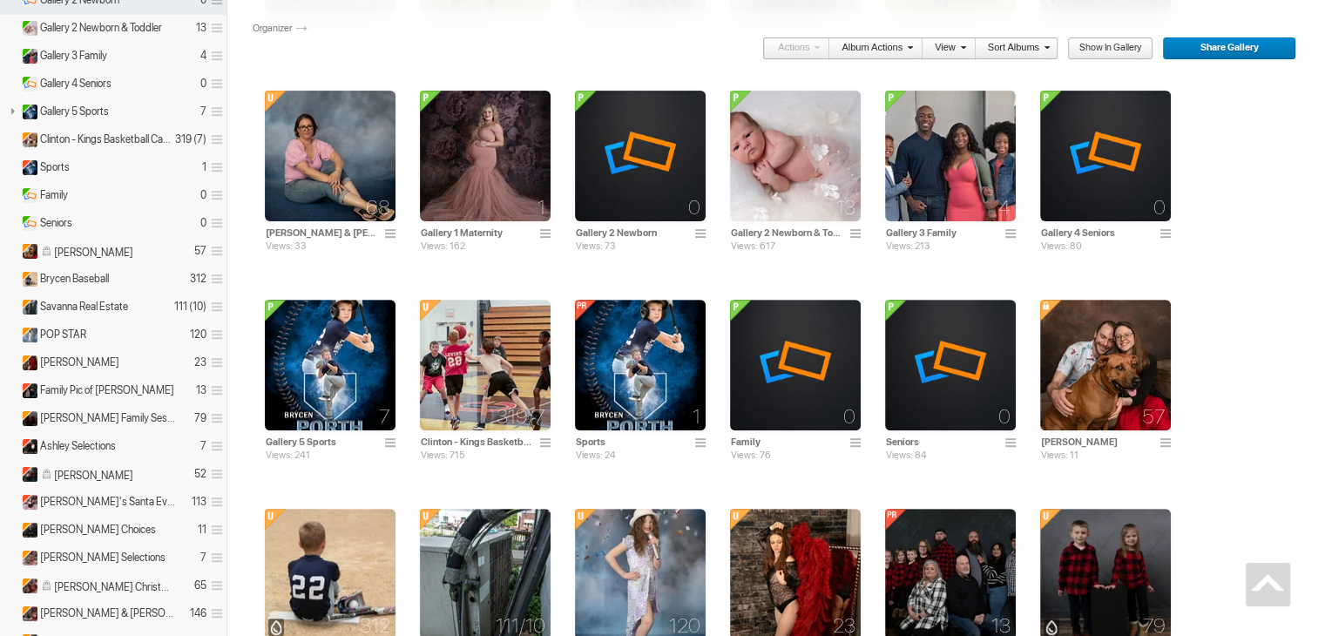
scroll to position [784, 0]
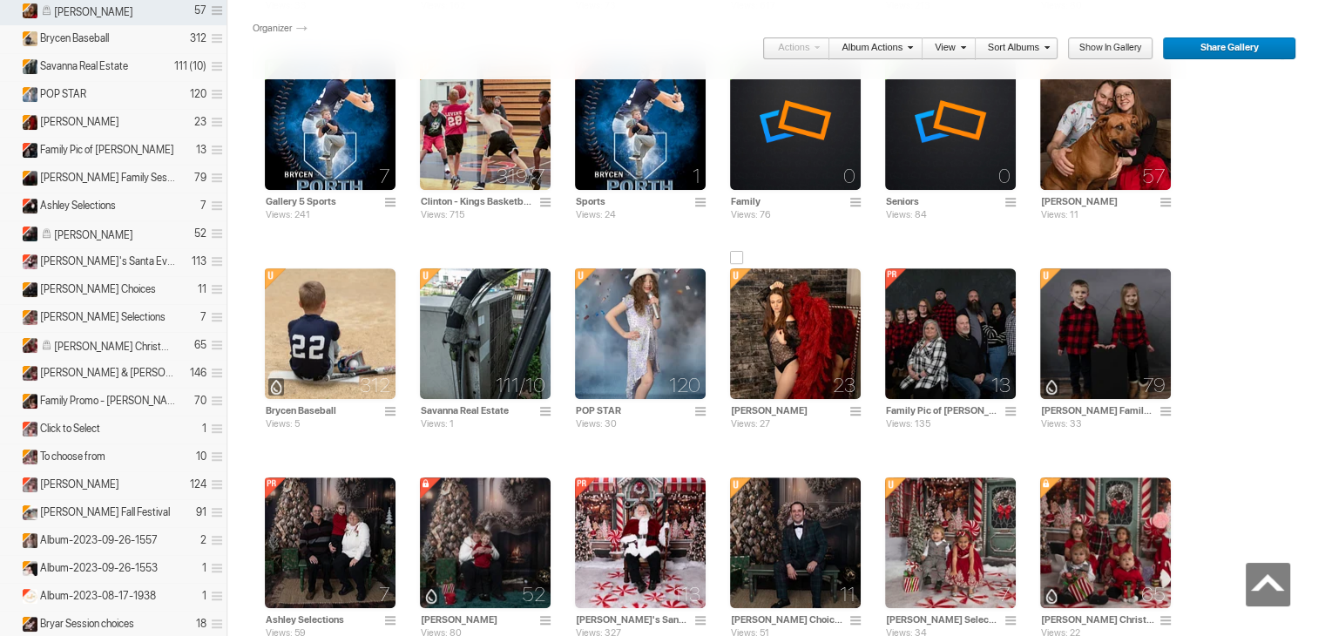
click at [777, 331] on img at bounding box center [795, 333] width 131 height 131
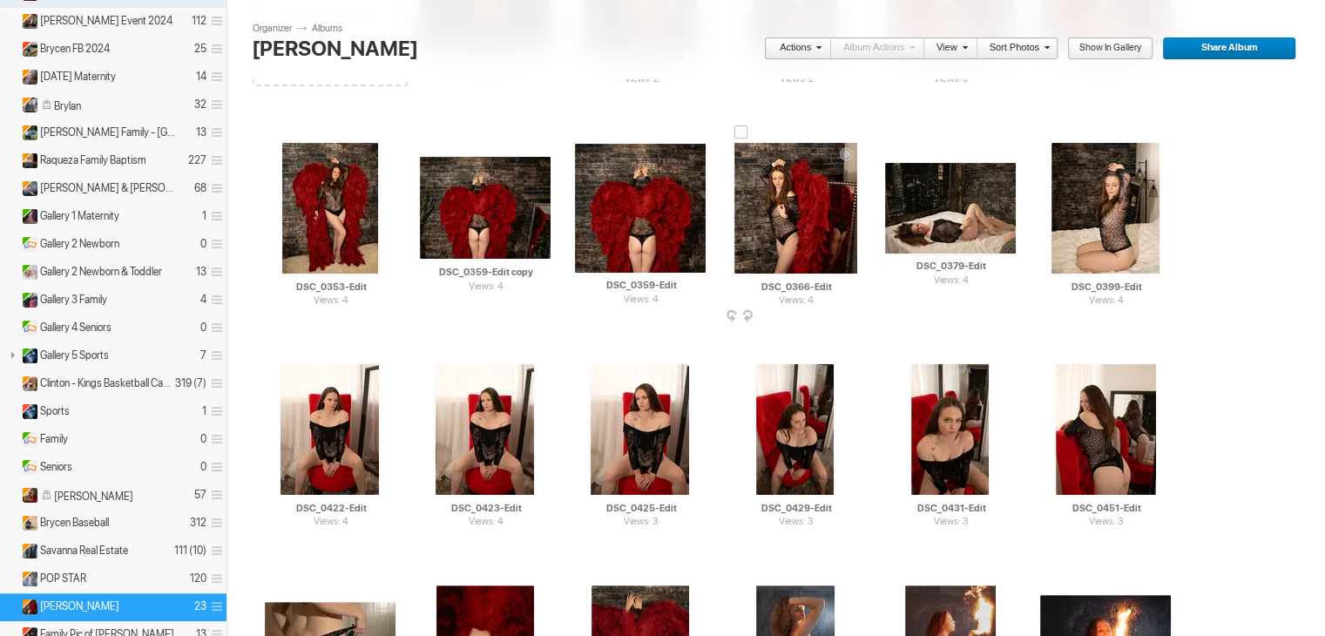
scroll to position [261, 0]
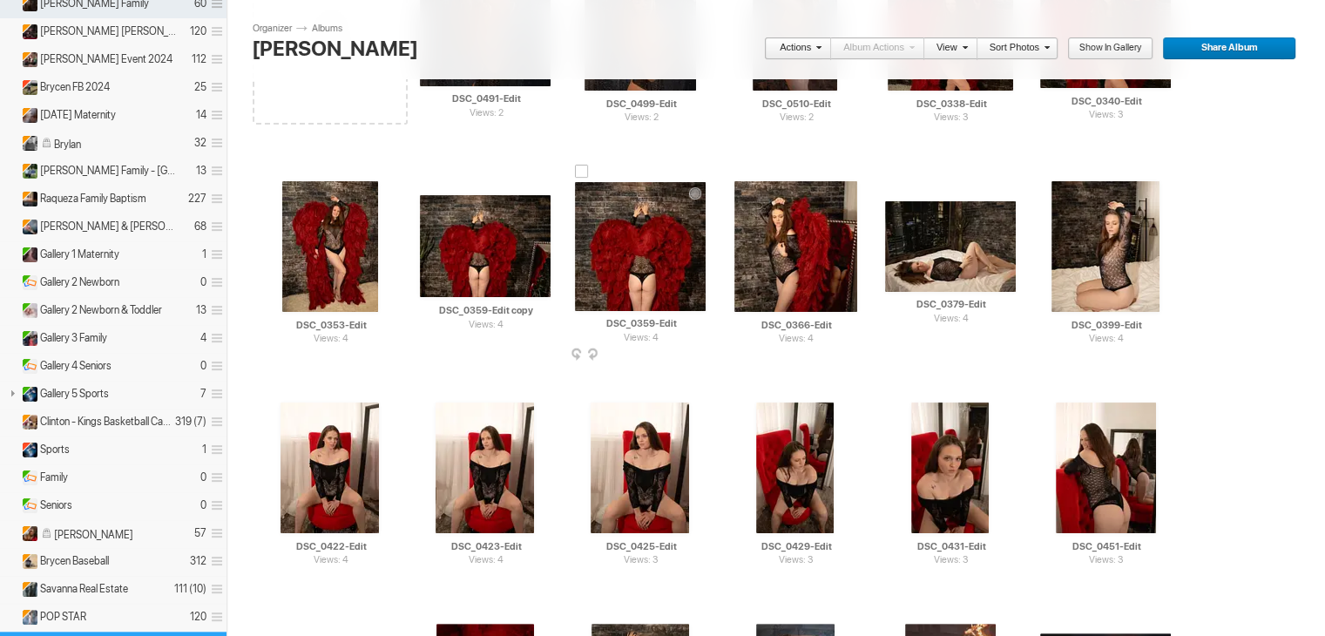
click at [613, 241] on img at bounding box center [640, 246] width 131 height 129
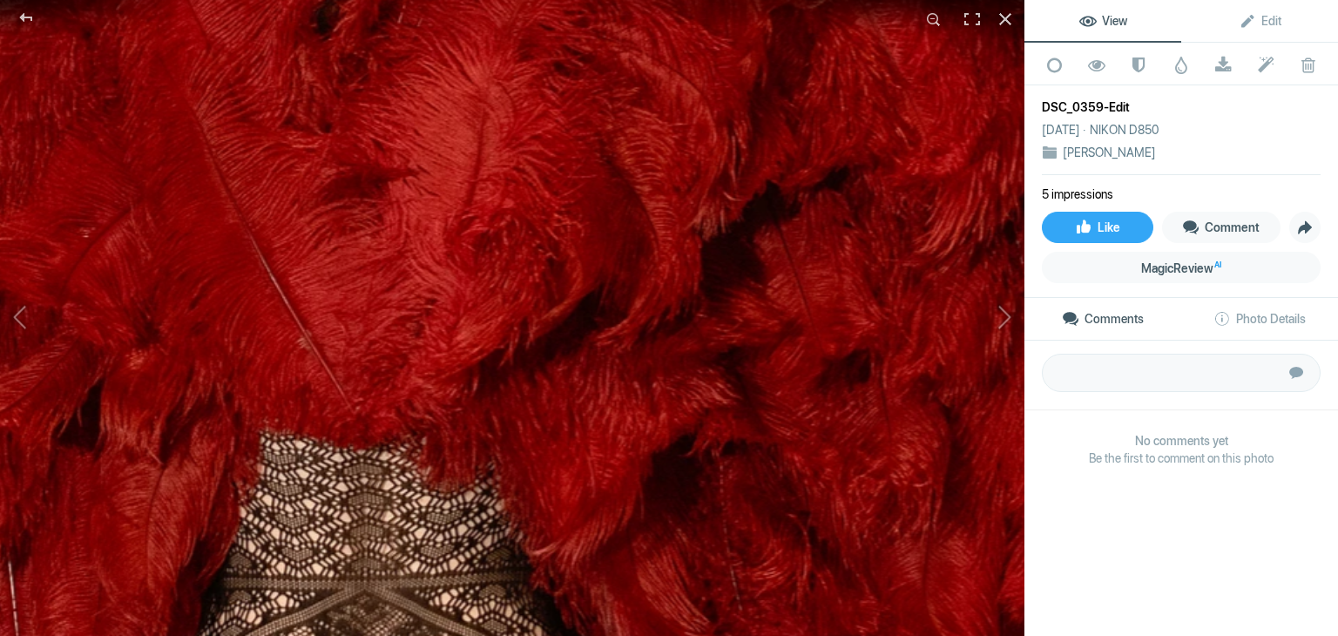
click at [274, 236] on img at bounding box center [345, 283] width 2218 height 2185
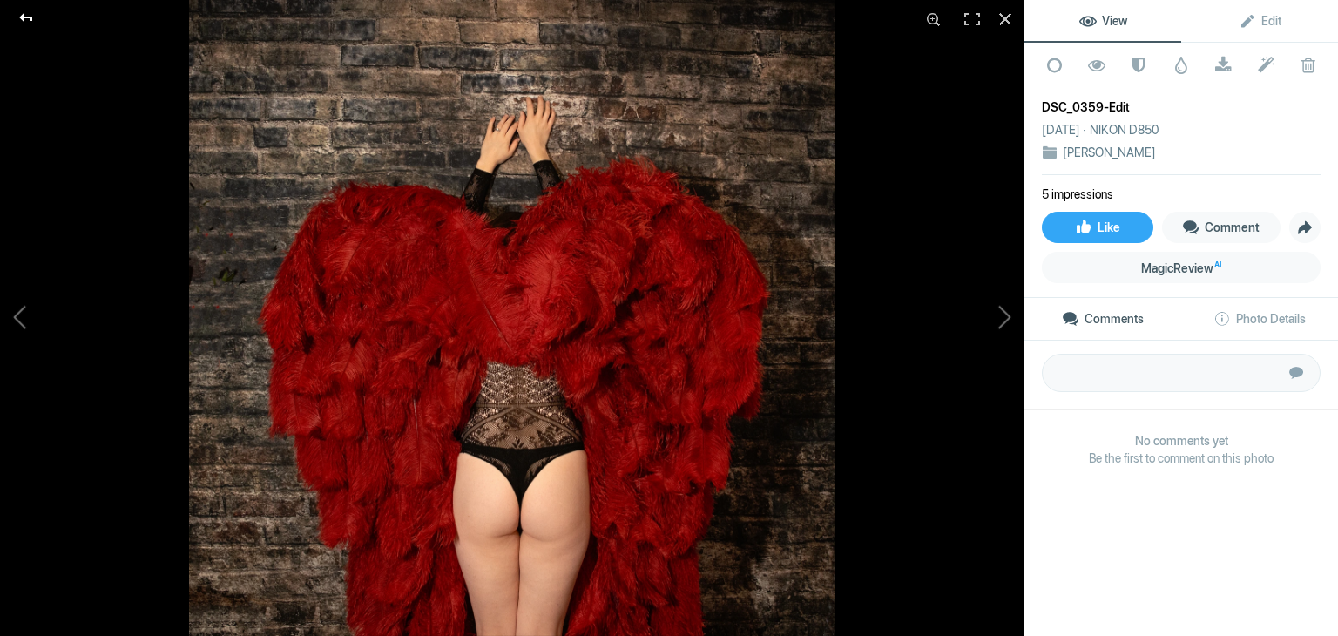
click at [25, 13] on div at bounding box center [26, 17] width 63 height 35
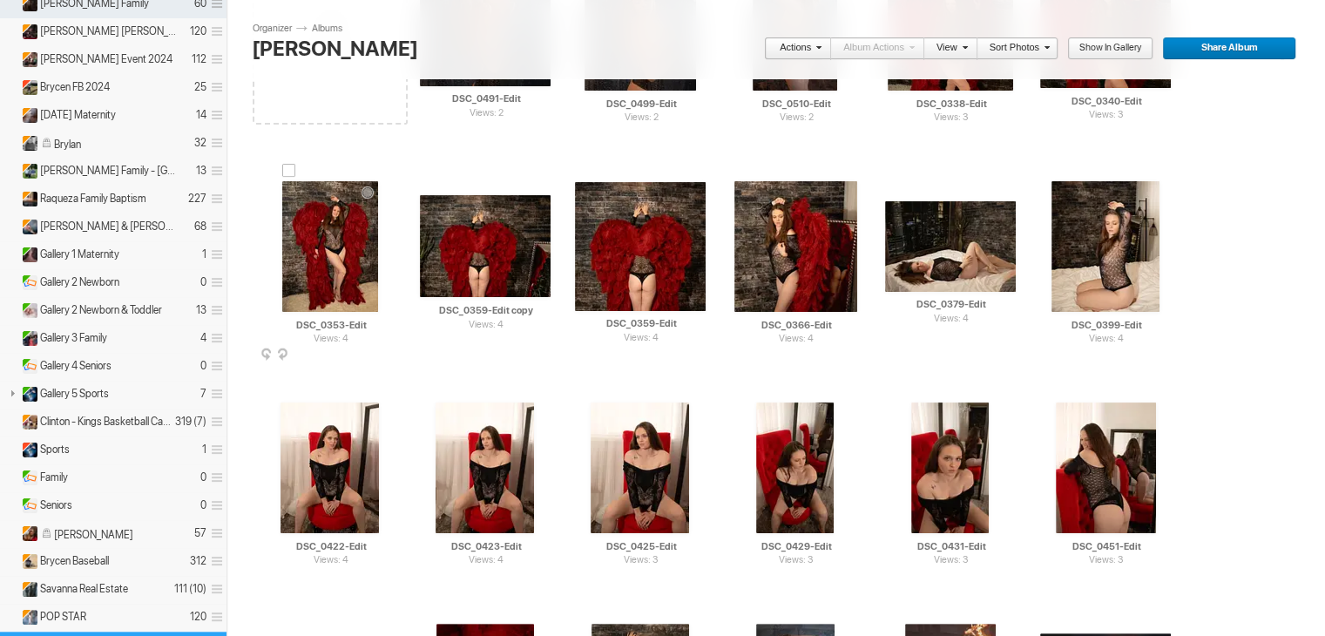
click at [320, 248] on img at bounding box center [330, 246] width 96 height 131
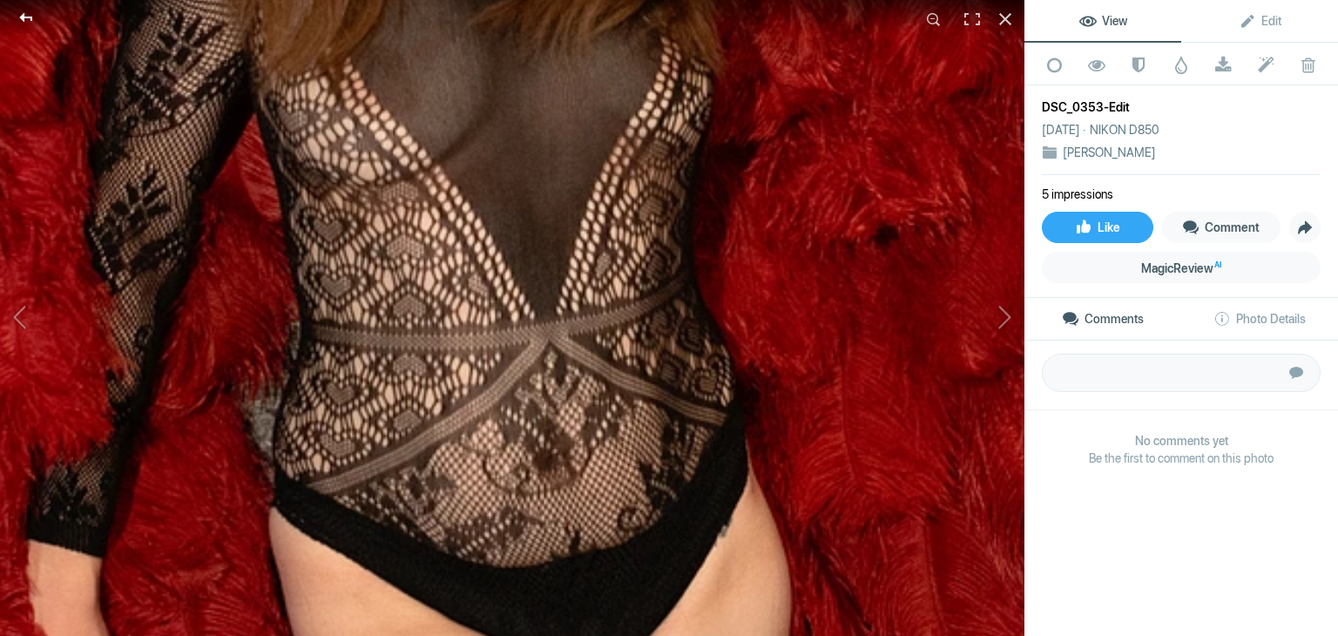
click at [26, 14] on div at bounding box center [26, 17] width 63 height 35
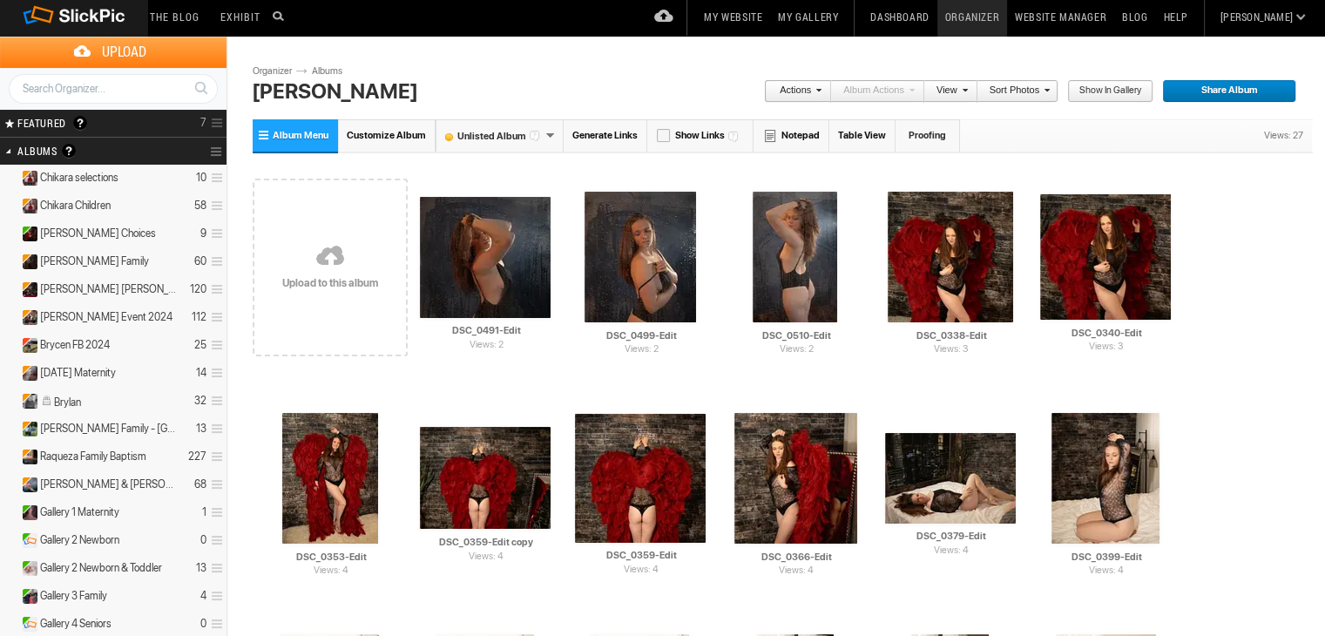
scroll to position [0, 0]
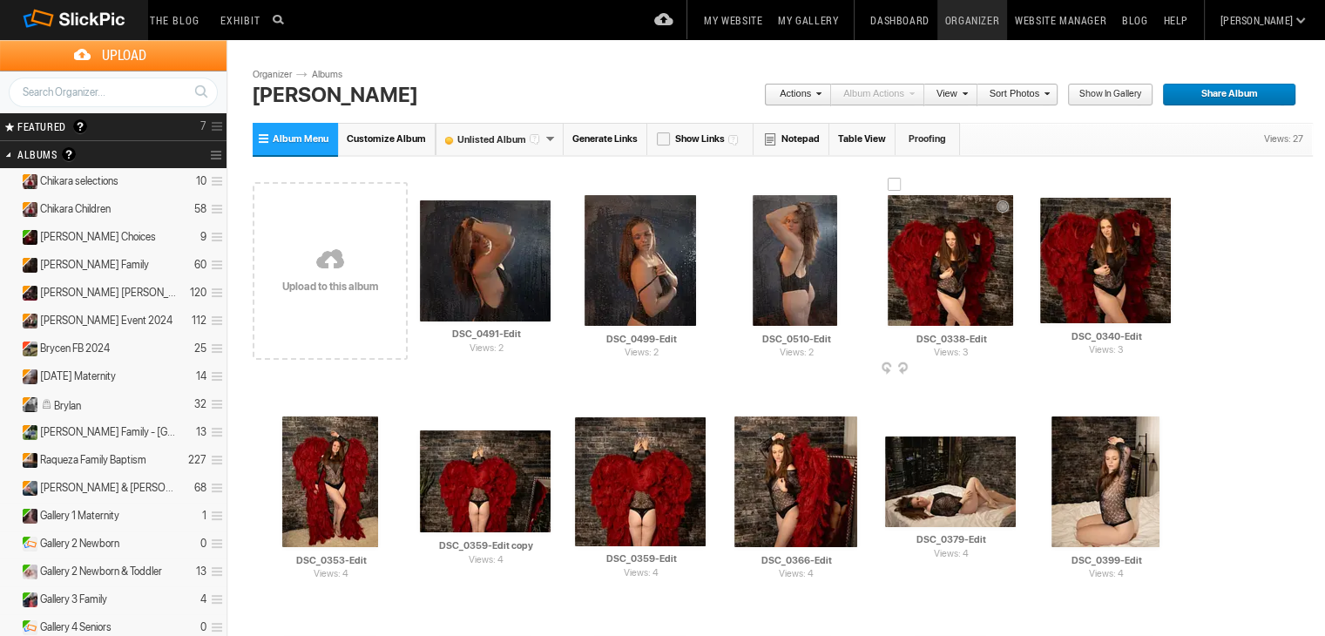
click at [955, 271] on img at bounding box center [950, 260] width 125 height 131
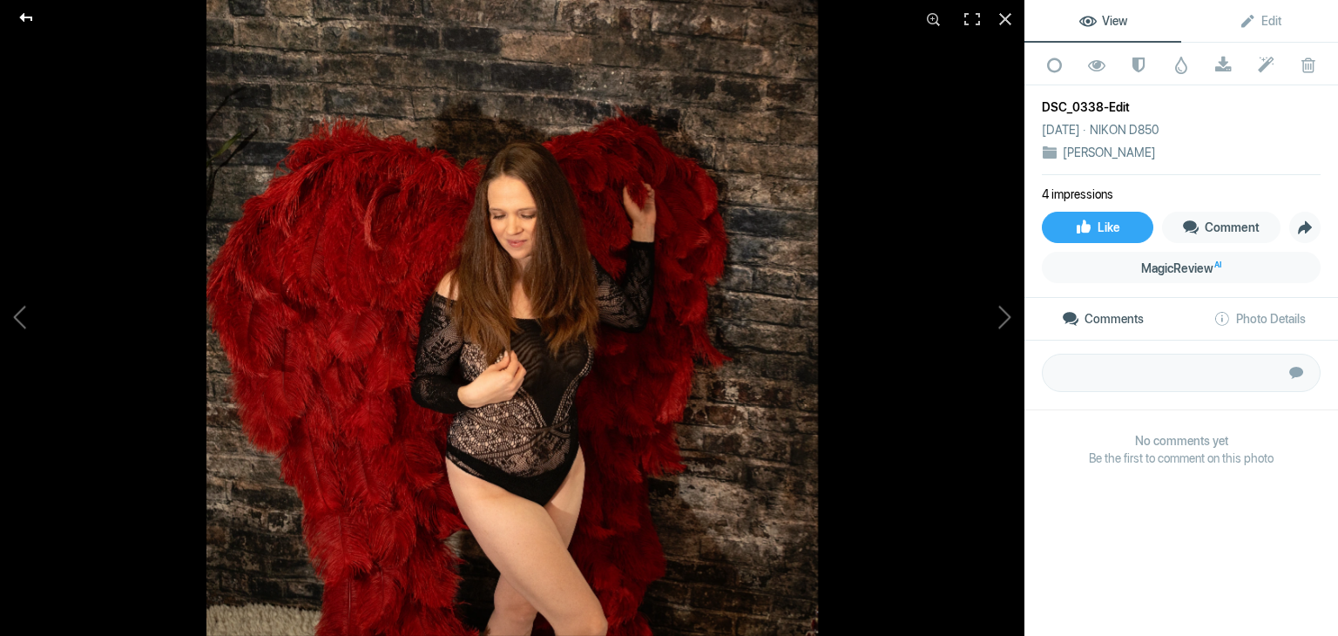
click at [24, 9] on div at bounding box center [26, 17] width 63 height 35
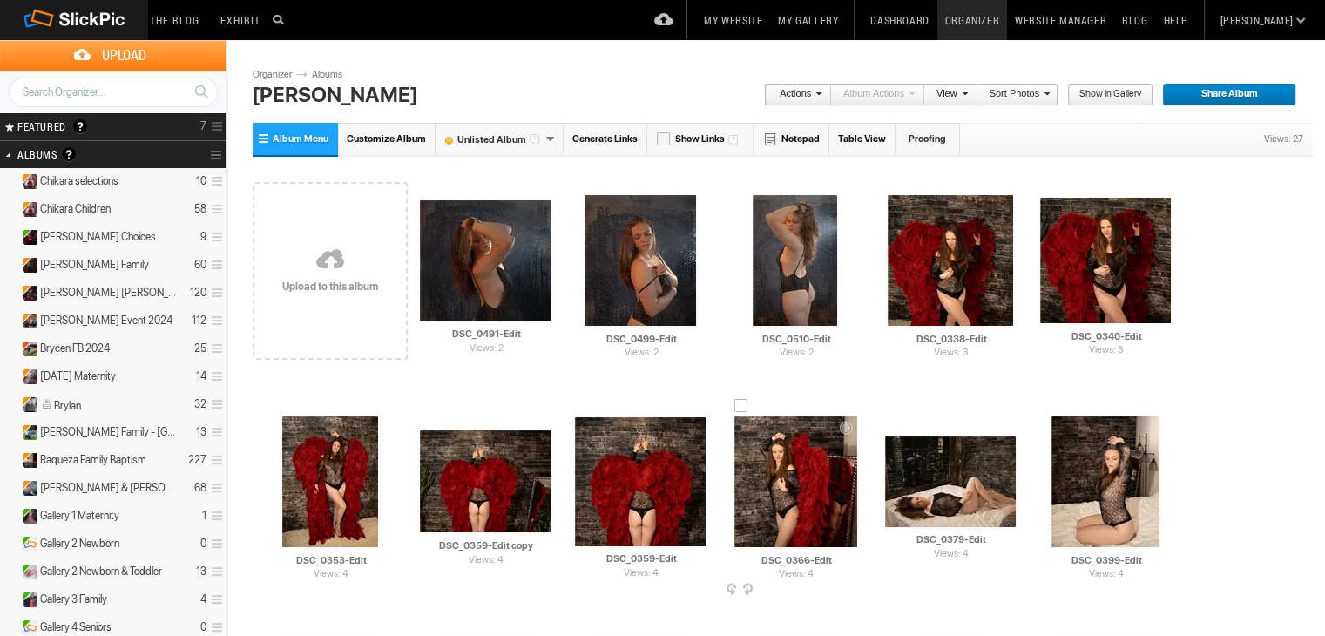
click at [802, 475] on img at bounding box center [796, 482] width 123 height 131
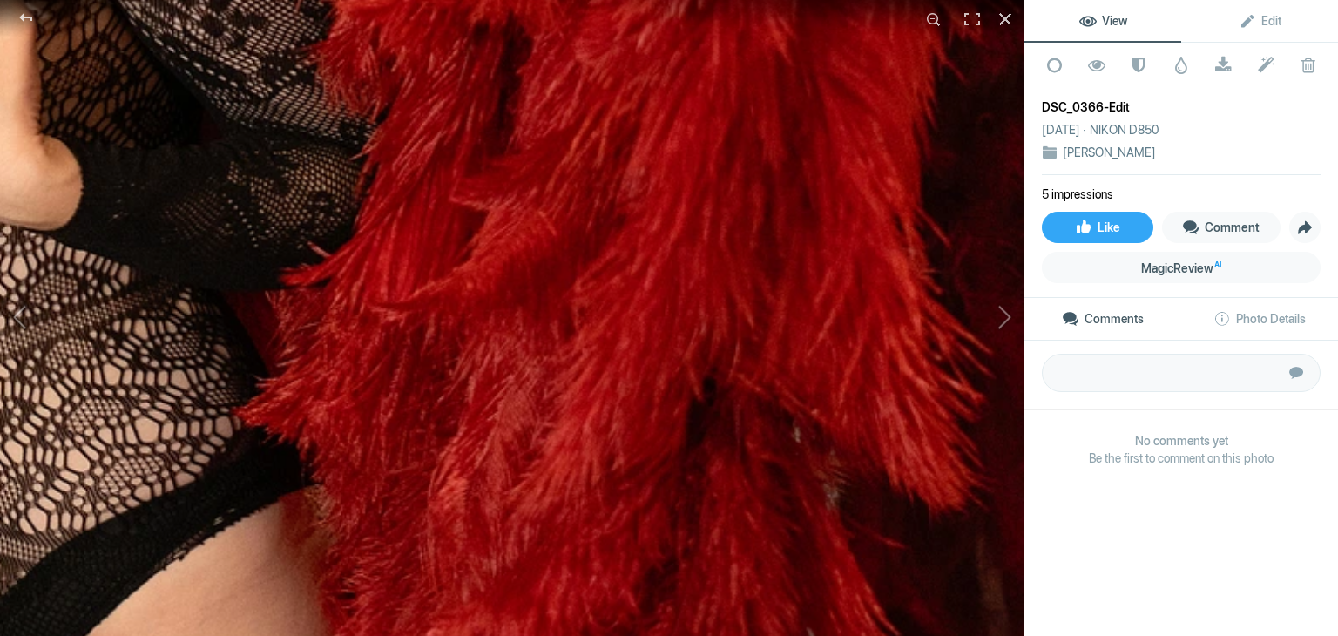
click at [160, 217] on img at bounding box center [257, 13] width 2592 height 2760
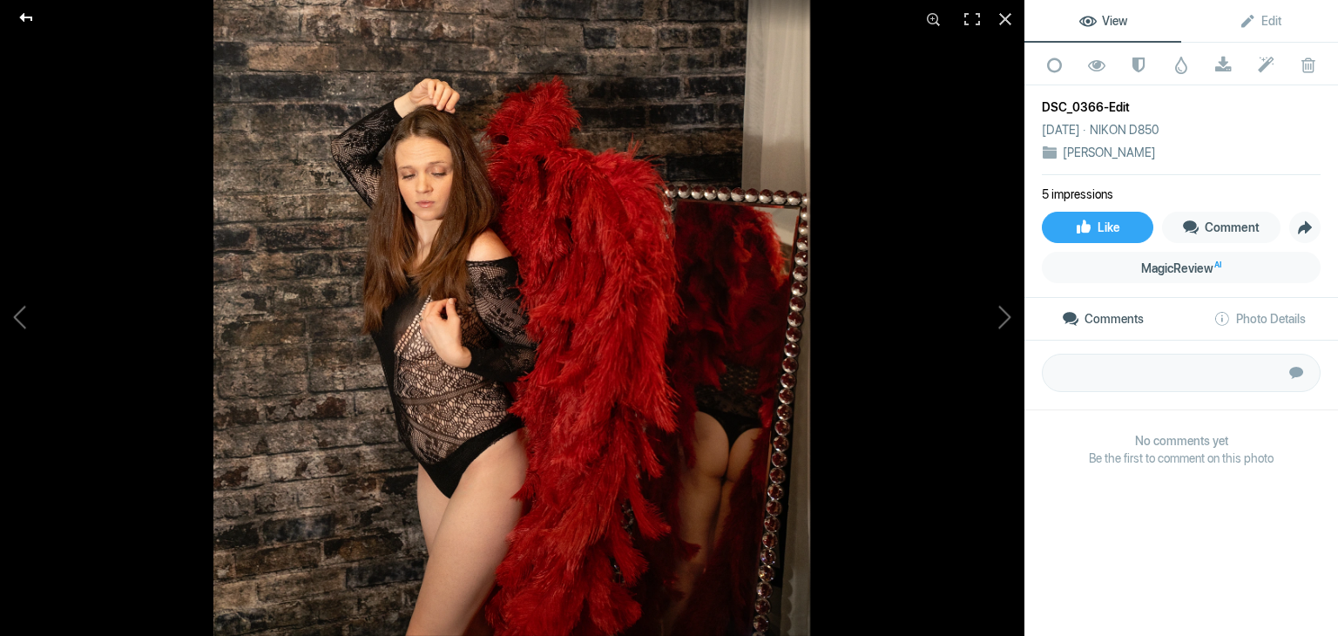
click at [20, 15] on div at bounding box center [26, 17] width 63 height 35
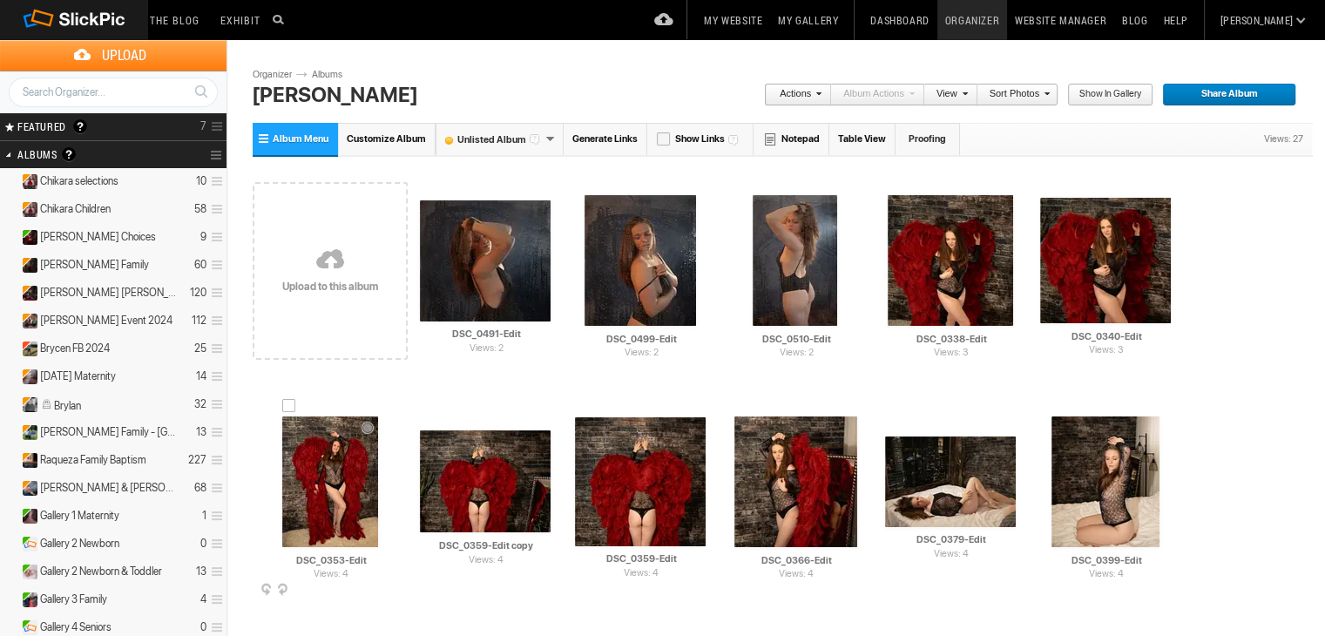
click at [350, 483] on img at bounding box center [330, 482] width 96 height 131
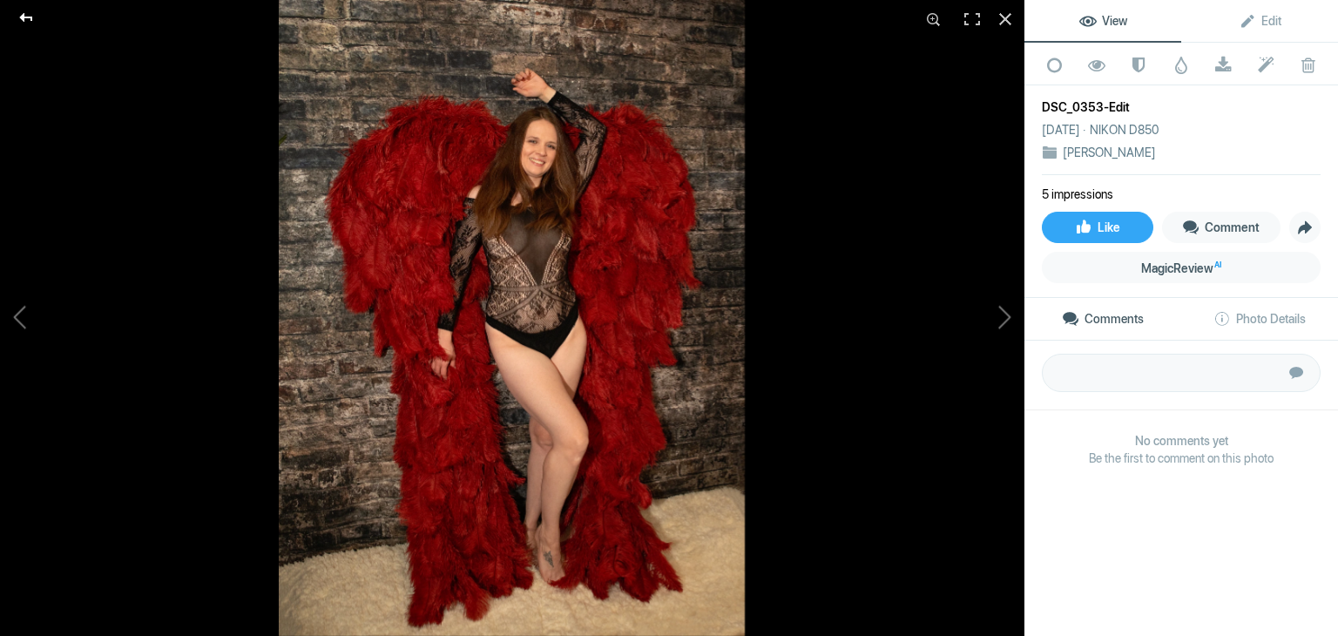
click at [26, 6] on div at bounding box center [26, 17] width 63 height 35
